Goal: Information Seeking & Learning: Find specific fact

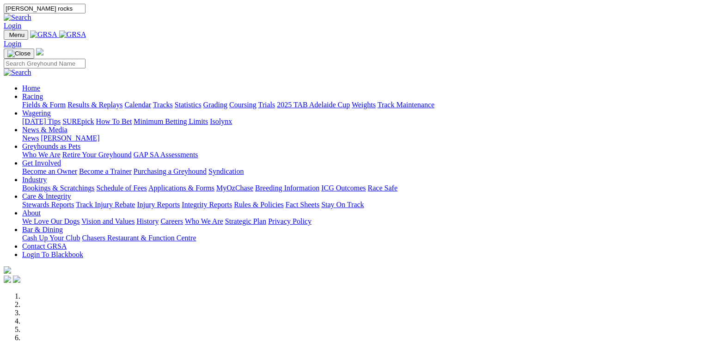
type input "[PERSON_NAME] rocks"
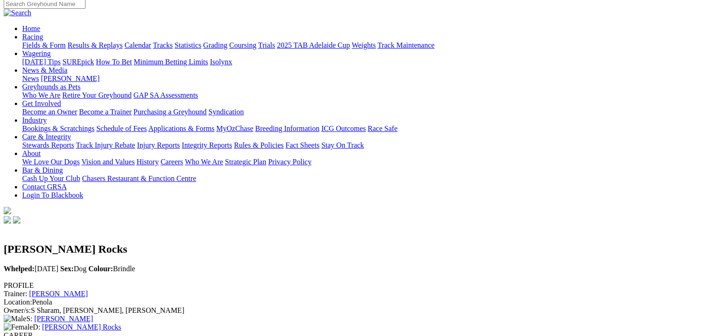
scroll to position [23, 0]
